Goal: Task Accomplishment & Management: Manage account settings

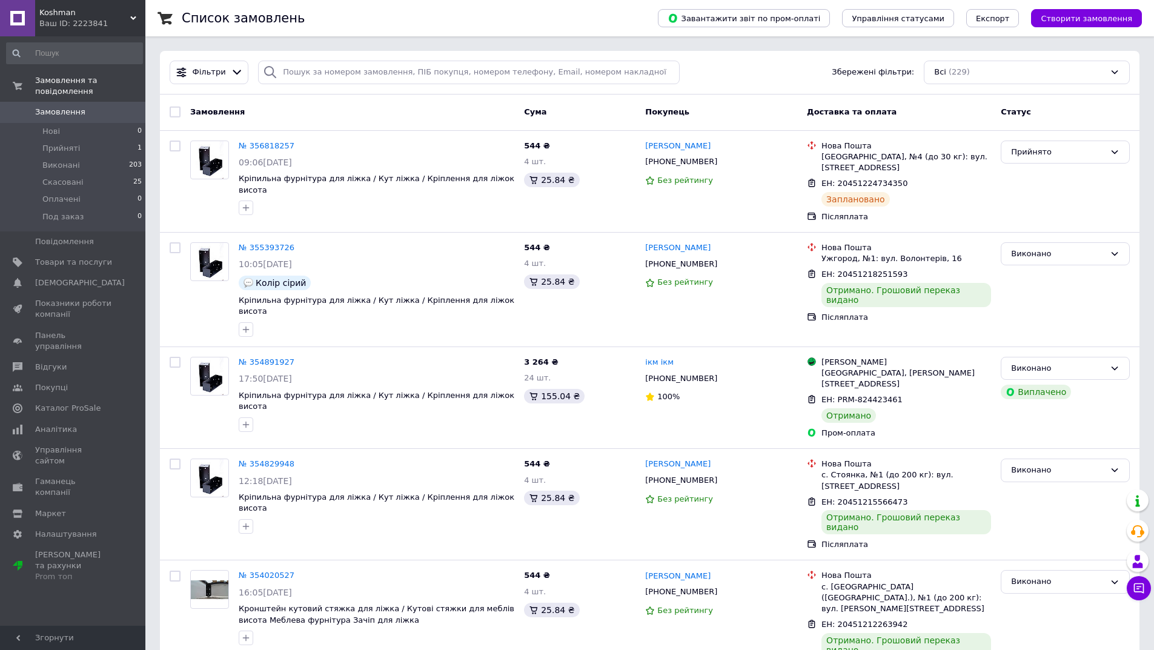
click at [64, 102] on link "Замовлення 0" at bounding box center [74, 112] width 149 height 21
click at [84, 107] on span "Замовлення" at bounding box center [73, 112] width 77 height 11
